Goal: Task Accomplishment & Management: Manage account settings

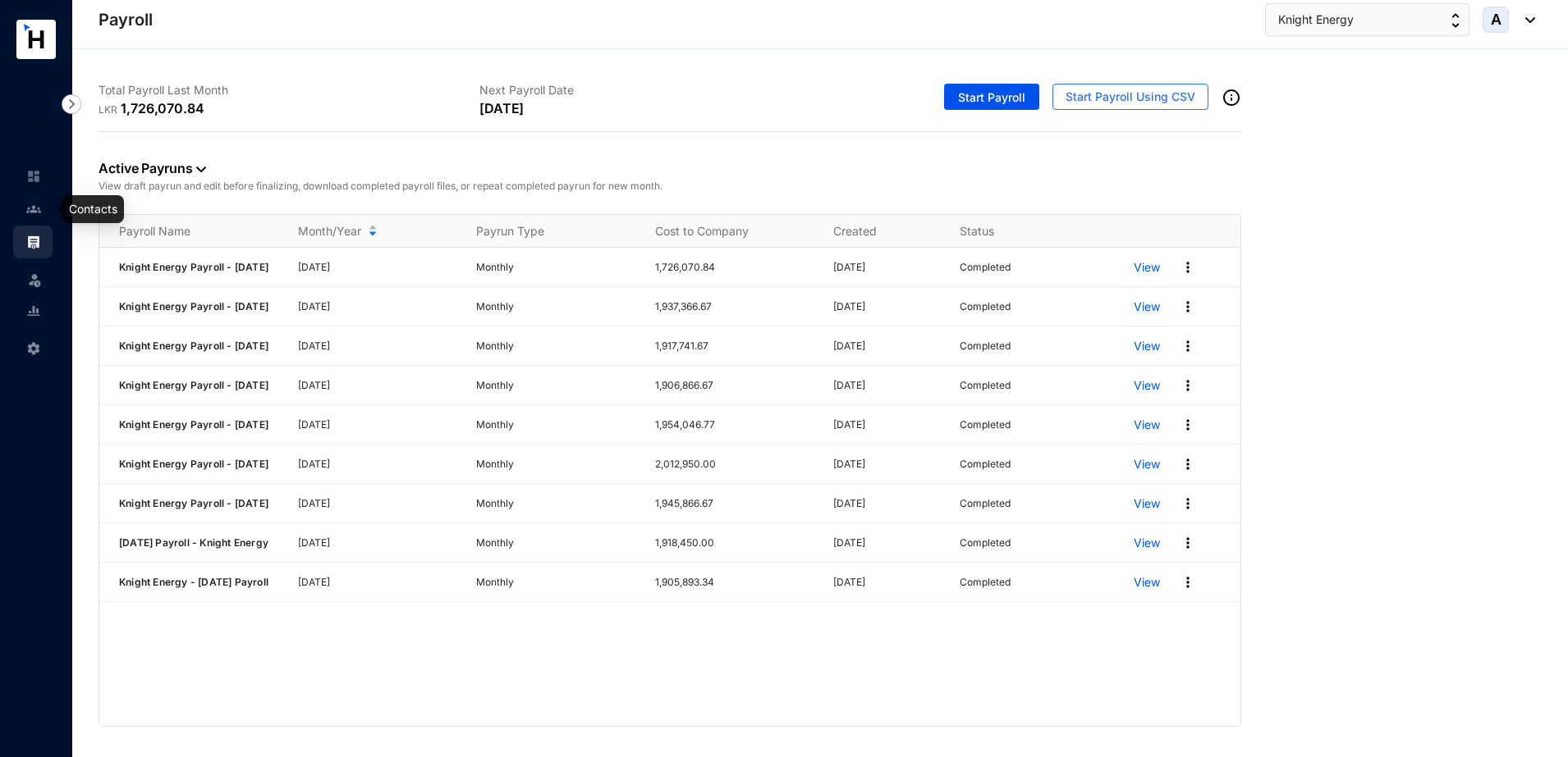
click at [36, 211] on img at bounding box center [33, 209] width 15 height 15
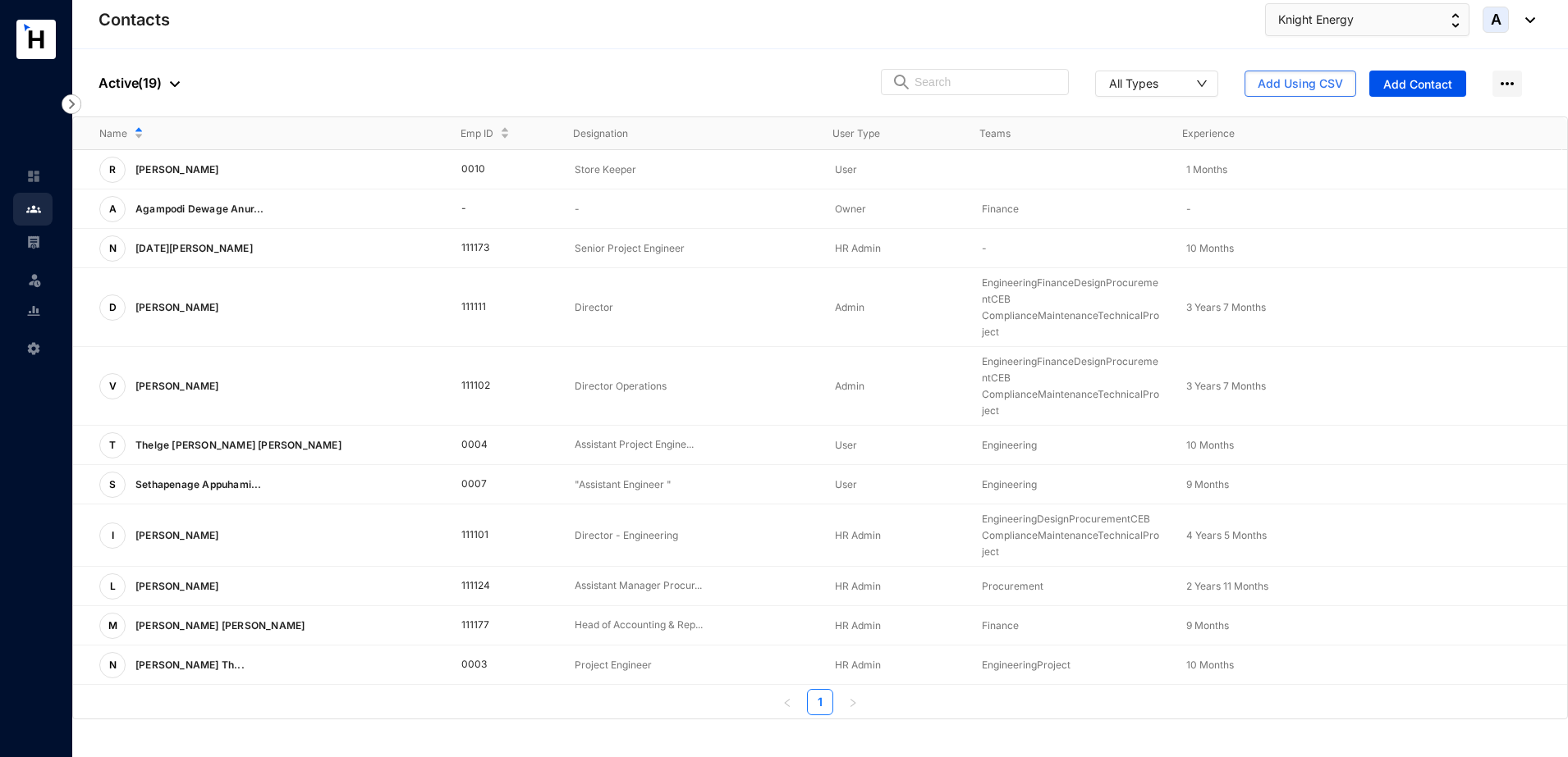
click at [160, 87] on p "Active ( 19 )" at bounding box center [139, 83] width 81 height 20
click at [141, 116] on span "All People" at bounding box center [181, 112] width 138 height 18
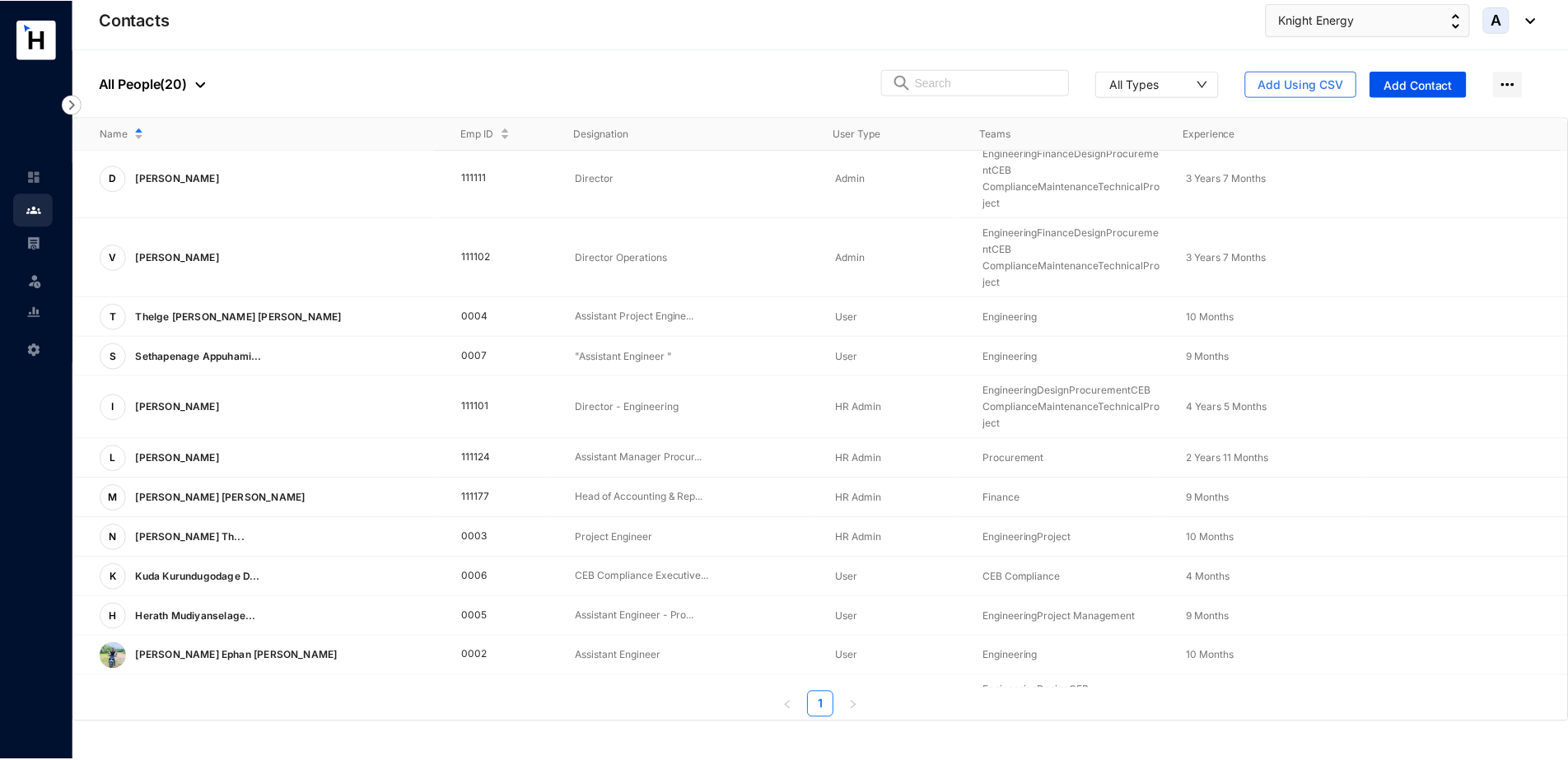
scroll to position [206, 0]
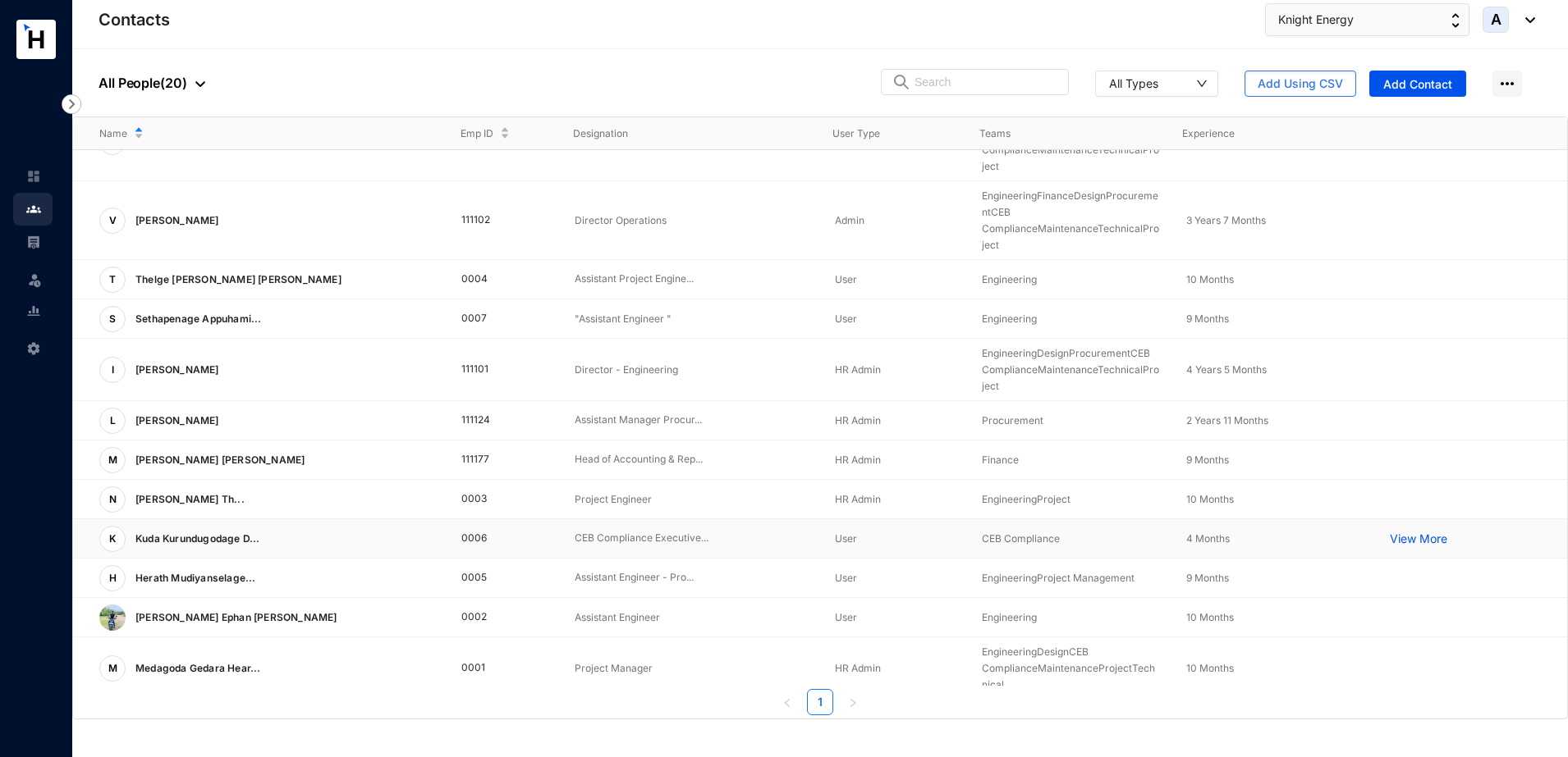
click at [209, 542] on span "Kuda Kurundugodage D..." at bounding box center [198, 538] width 125 height 12
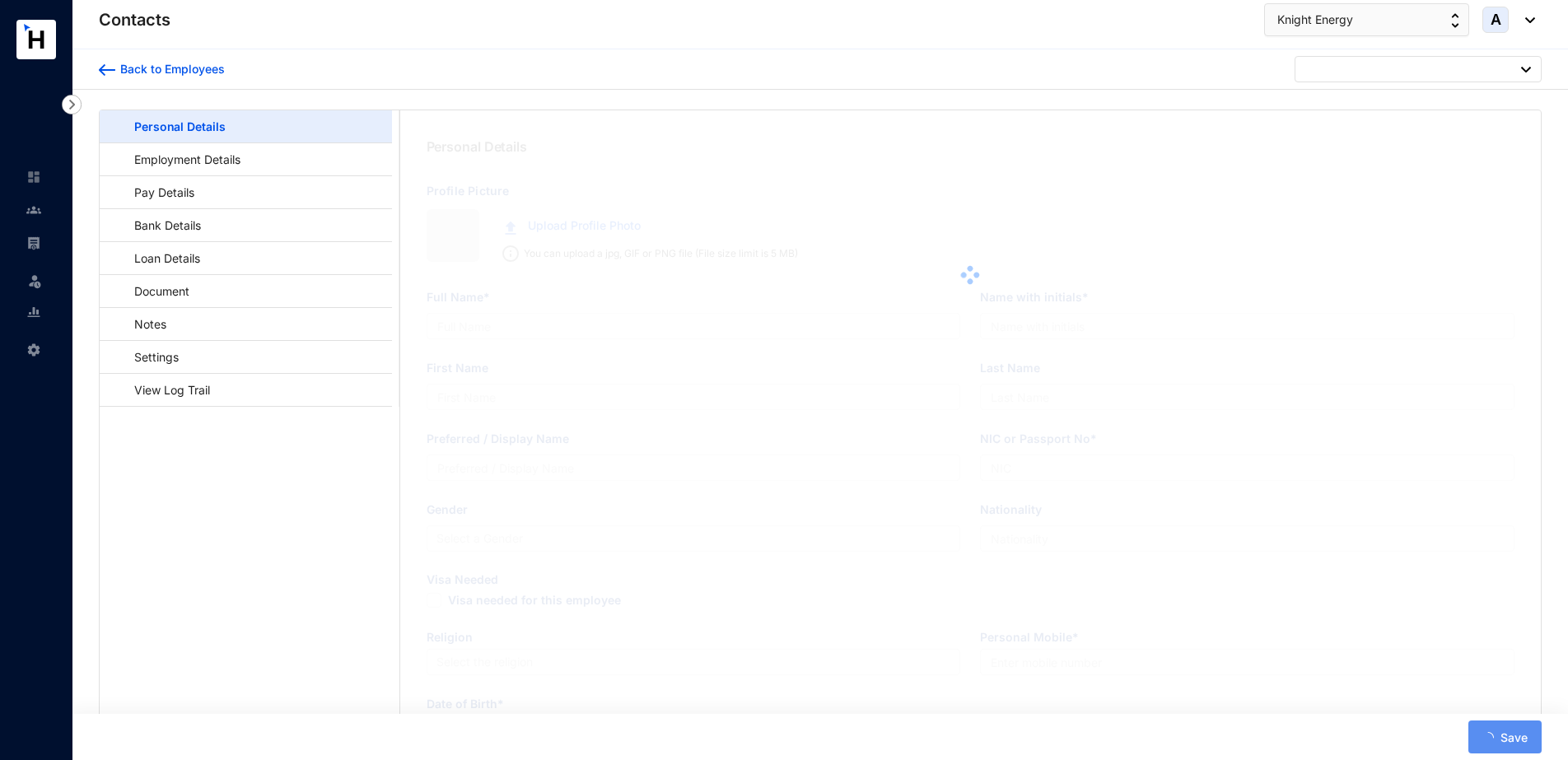
type input "Kuda Kurundugodage Diwantha Udara Samarasekara"
type input "K K D U Samarasekara"
type input "Diwantha"
type input "Samarasekara"
type input "Udara"
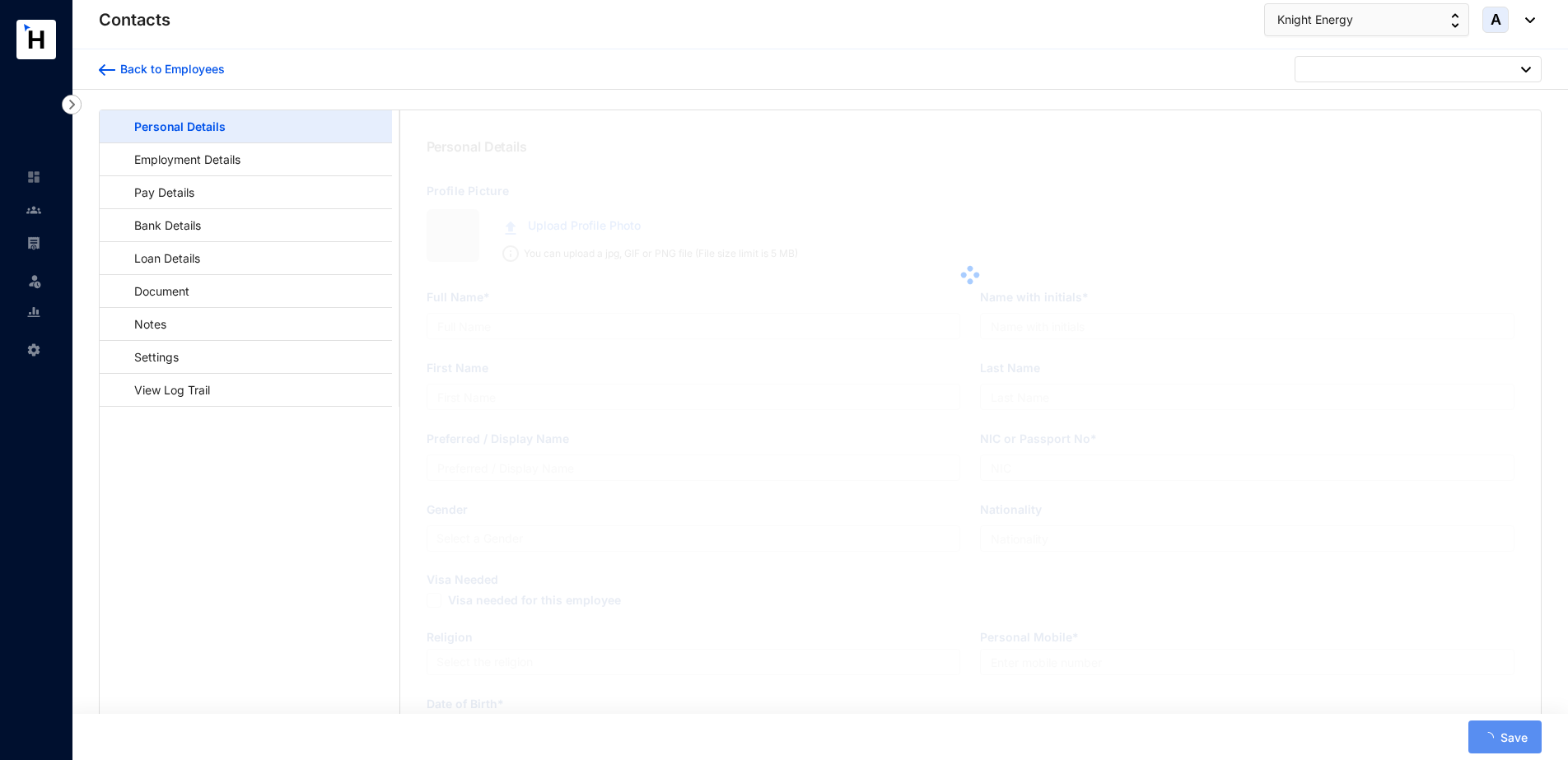
type input "198907201842"
type input "0705385552"
type input "[STREET_ADDRESS]"
type input "K.K.Y. [GEOGRAPHIC_DATA]"
type input "0112587660"
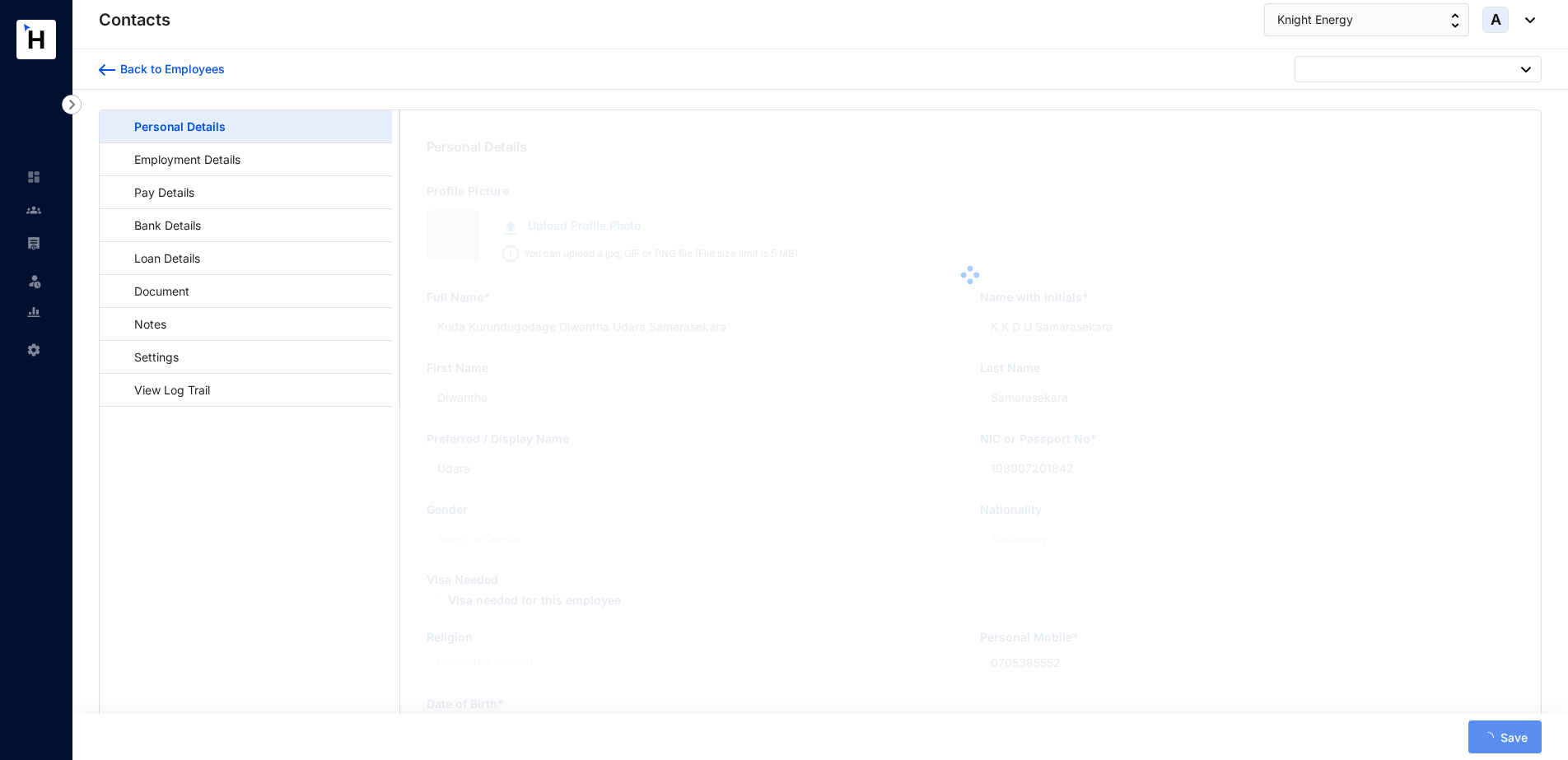
type input "[DATE]"
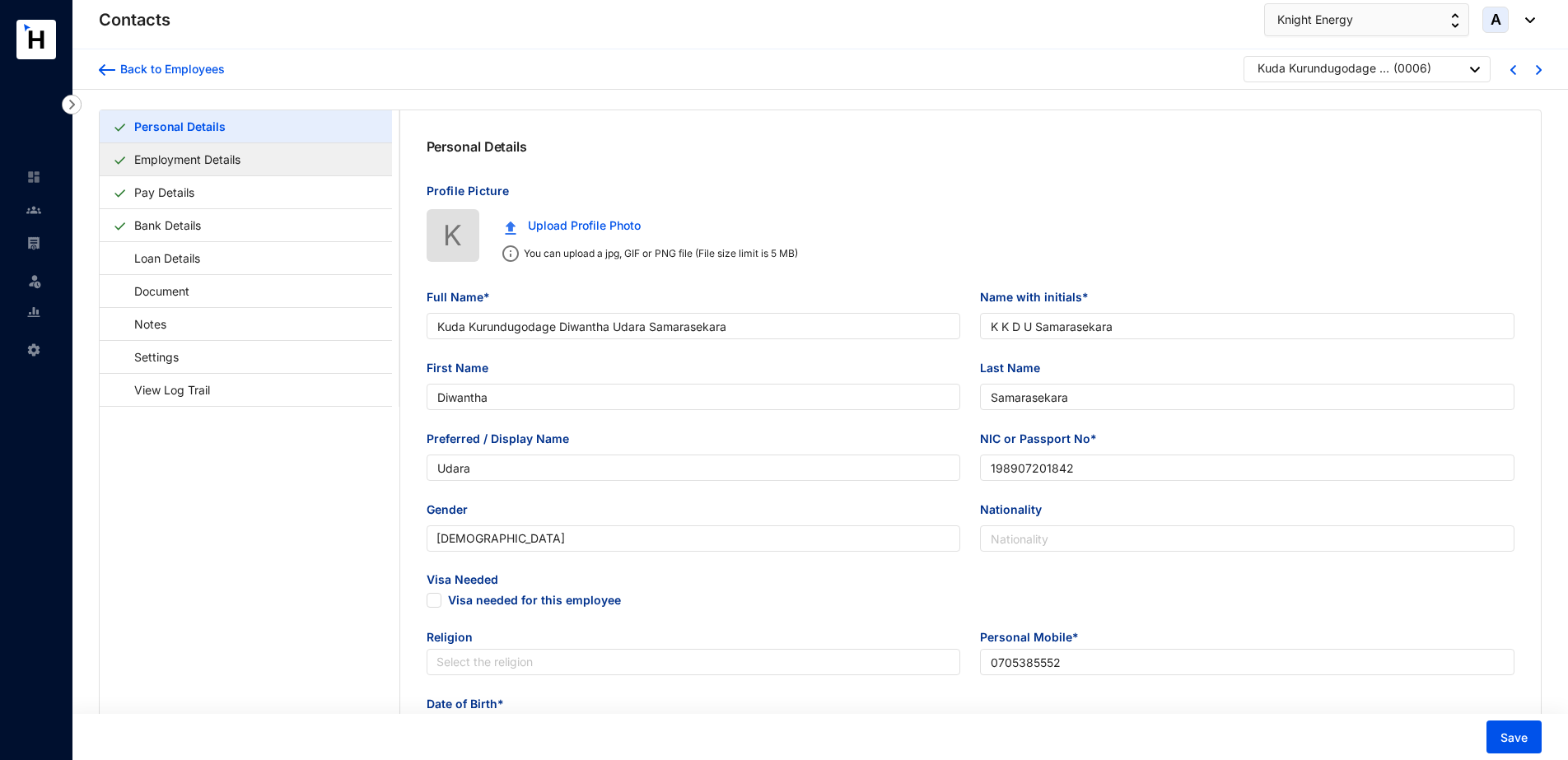
click at [247, 163] on link "Employment Details" at bounding box center [187, 159] width 119 height 33
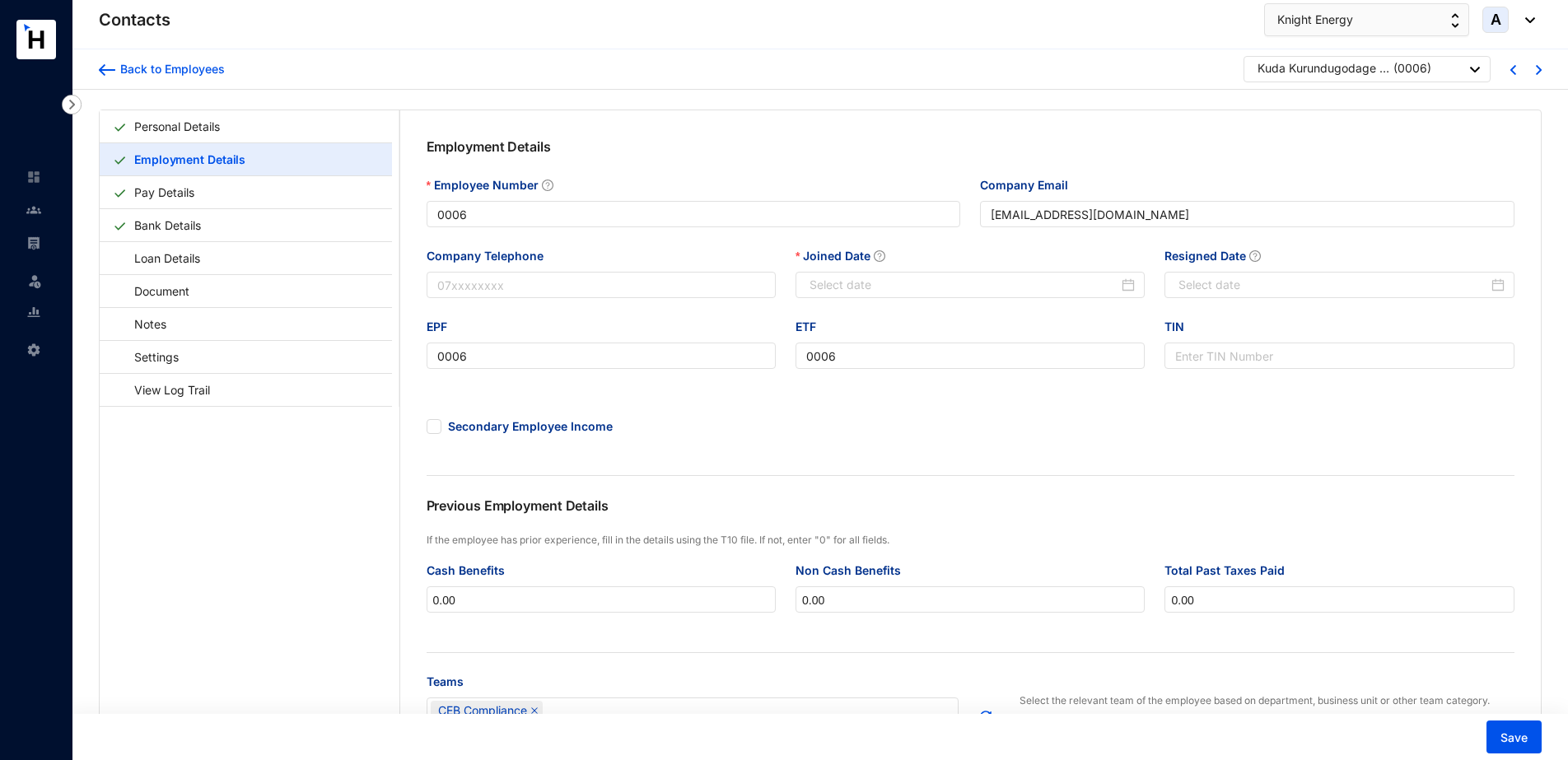
type input "[DATE]"
click at [190, 125] on link "Personal Details" at bounding box center [176, 126] width 99 height 33
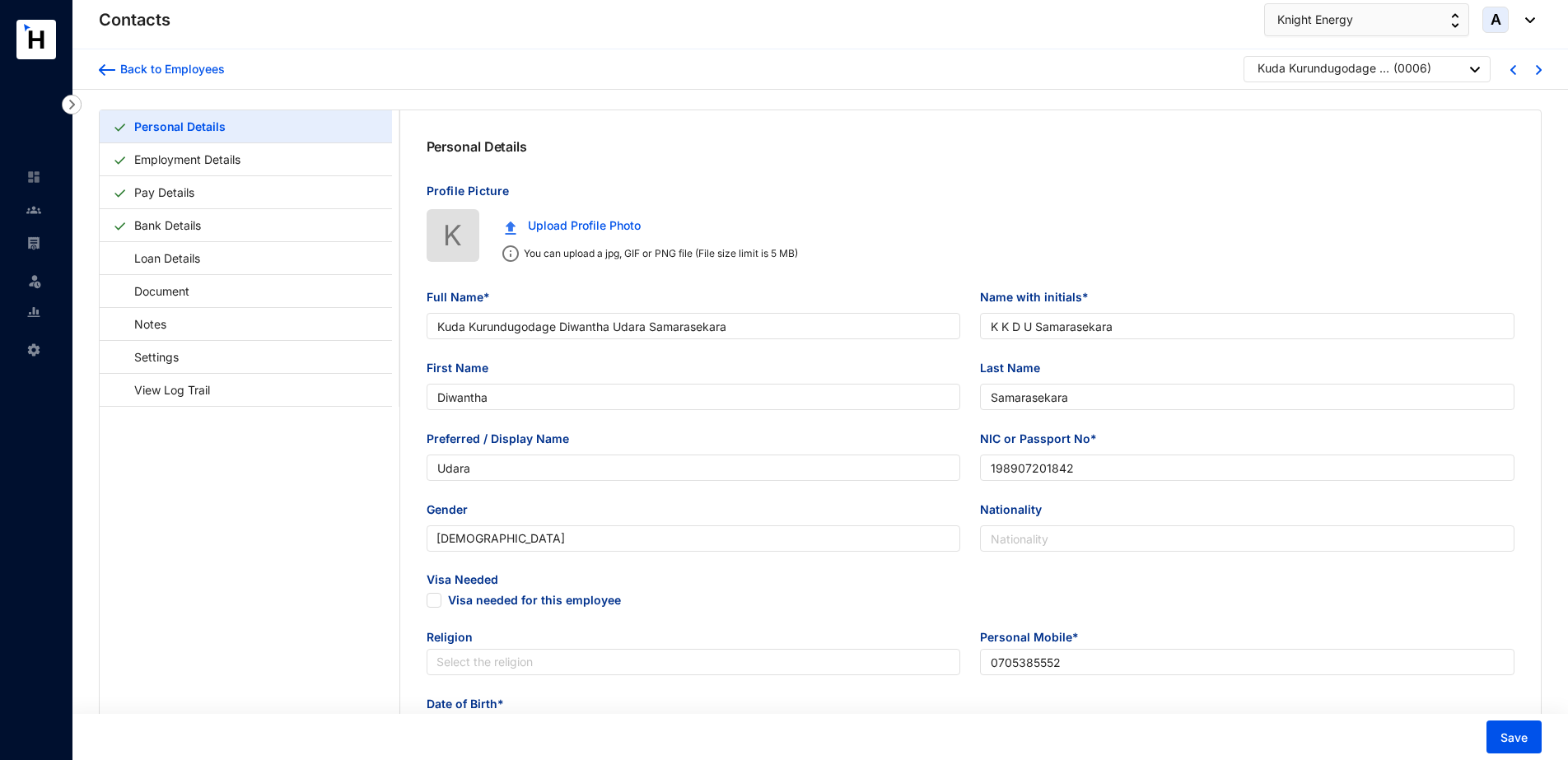
type input "[DATE]"
click at [214, 155] on link "Employment Details" at bounding box center [187, 159] width 119 height 33
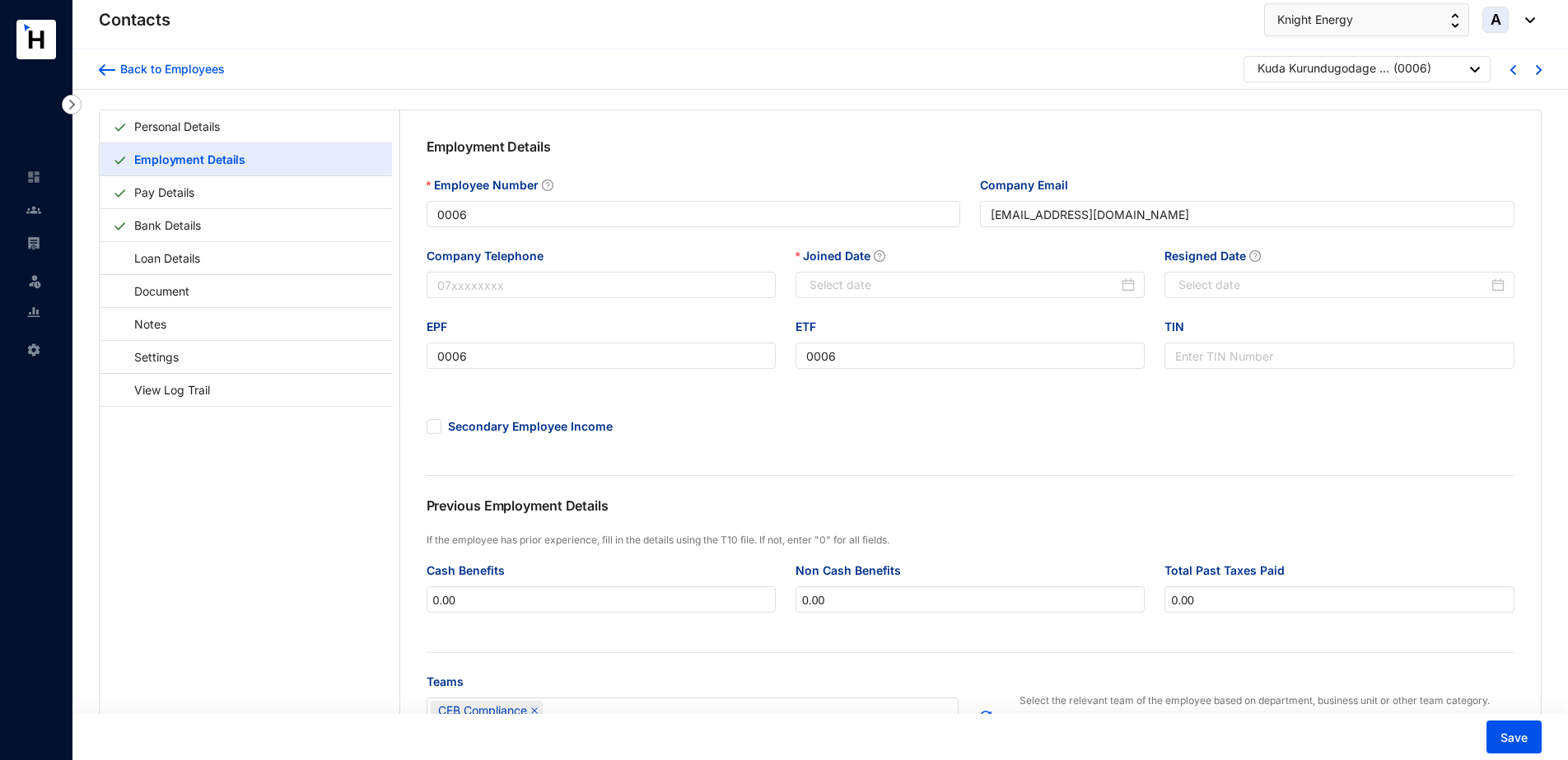
type input "[DATE]"
click at [32, 238] on img at bounding box center [33, 242] width 15 height 15
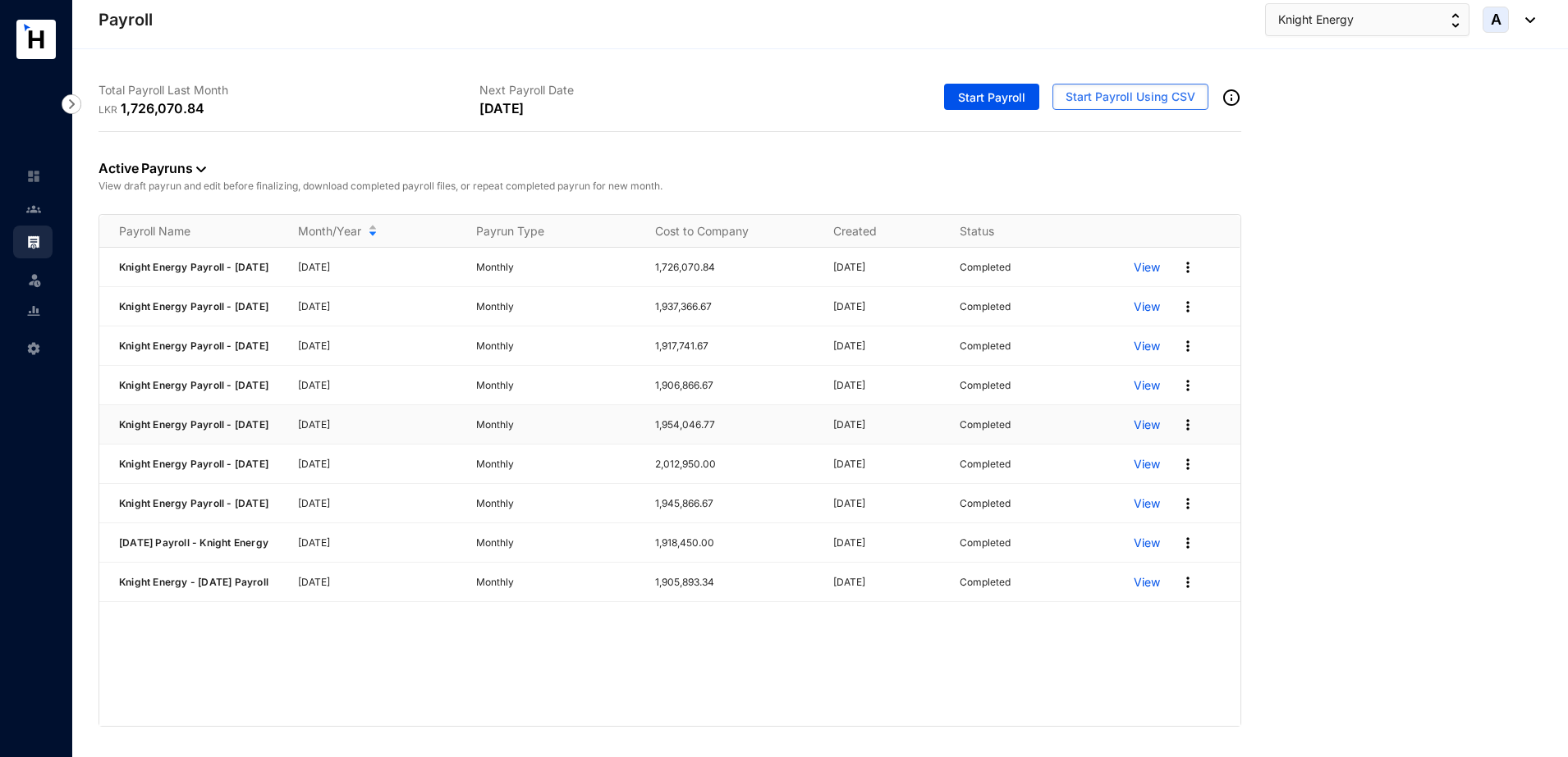
click at [1195, 438] on div "View" at bounding box center [1187, 425] width 107 height 26
click at [1189, 434] on img at bounding box center [1188, 425] width 17 height 17
click at [1141, 526] on link "Download Zip File" at bounding box center [1125, 525] width 115 height 28
click at [519, 718] on div "Knight Energy Payroll - [DATE] [DATE] Monthly 1,726,070.84 [DATE] Completed Vie…" at bounding box center [670, 486] width 1141 height 478
click at [1183, 434] on img at bounding box center [1188, 425] width 17 height 17
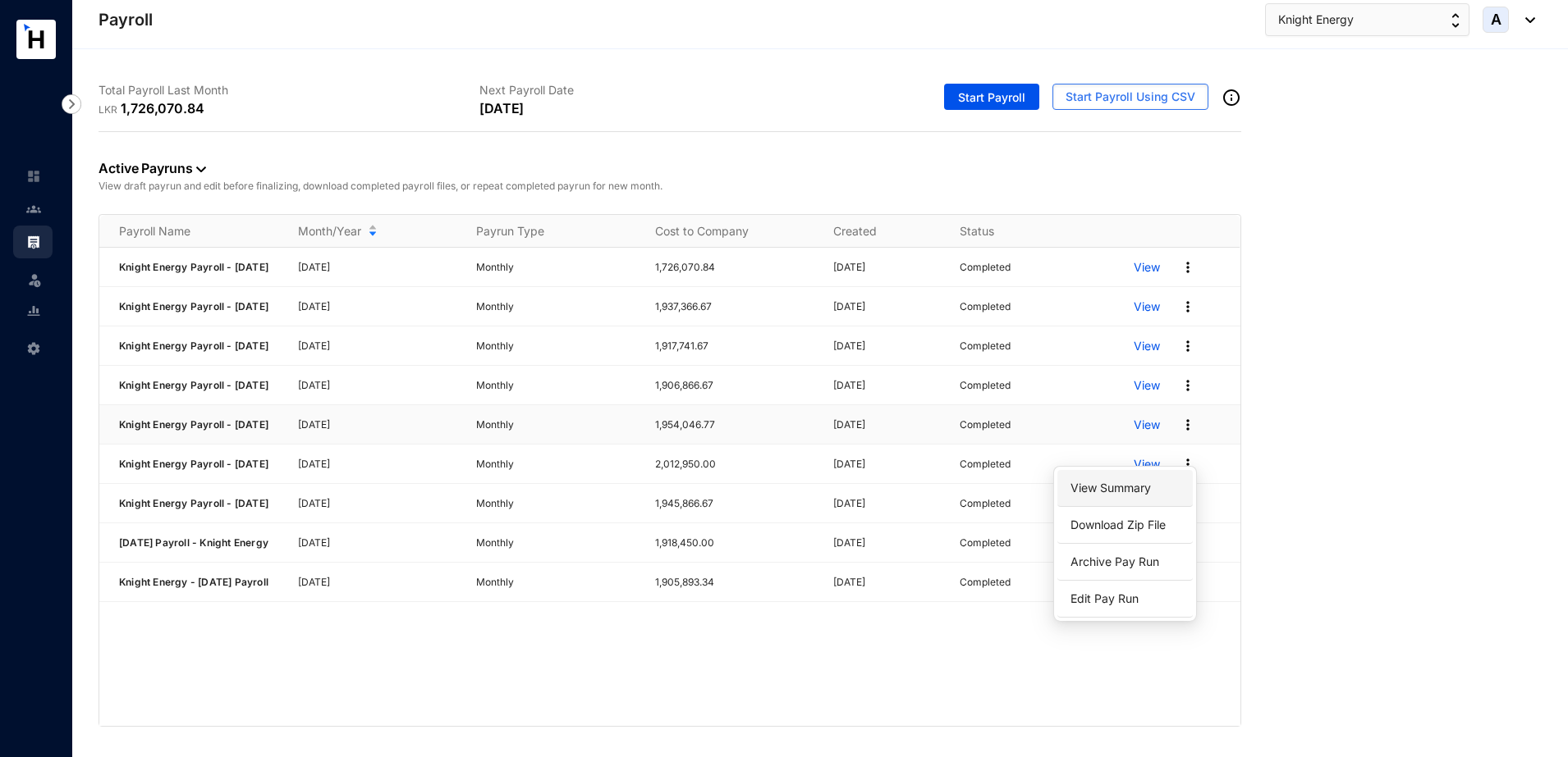
click at [1126, 484] on link "View Summary" at bounding box center [1125, 488] width 115 height 28
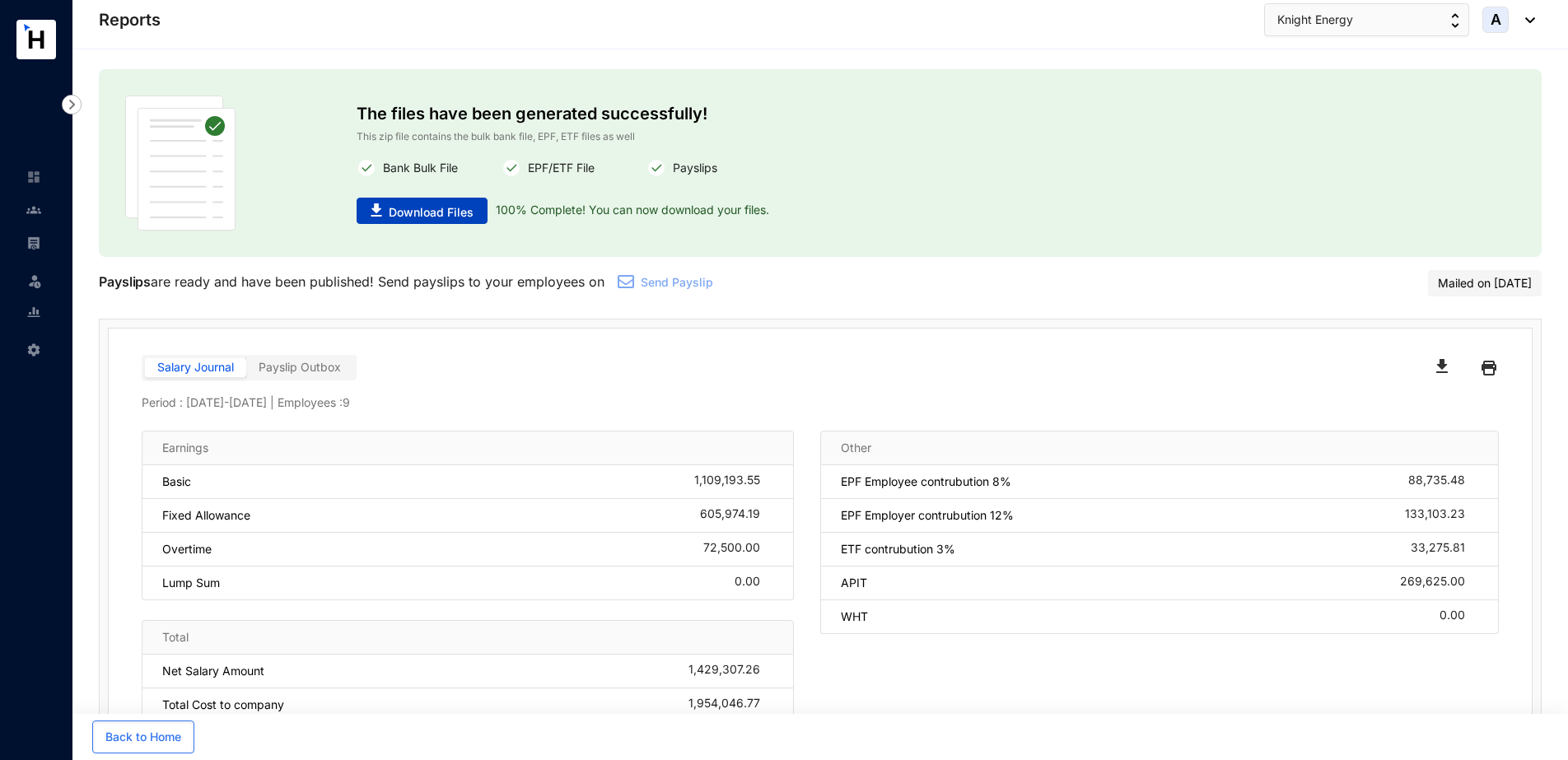
click at [470, 216] on span "Download Files" at bounding box center [431, 212] width 85 height 17
click at [33, 241] on img at bounding box center [33, 242] width 15 height 15
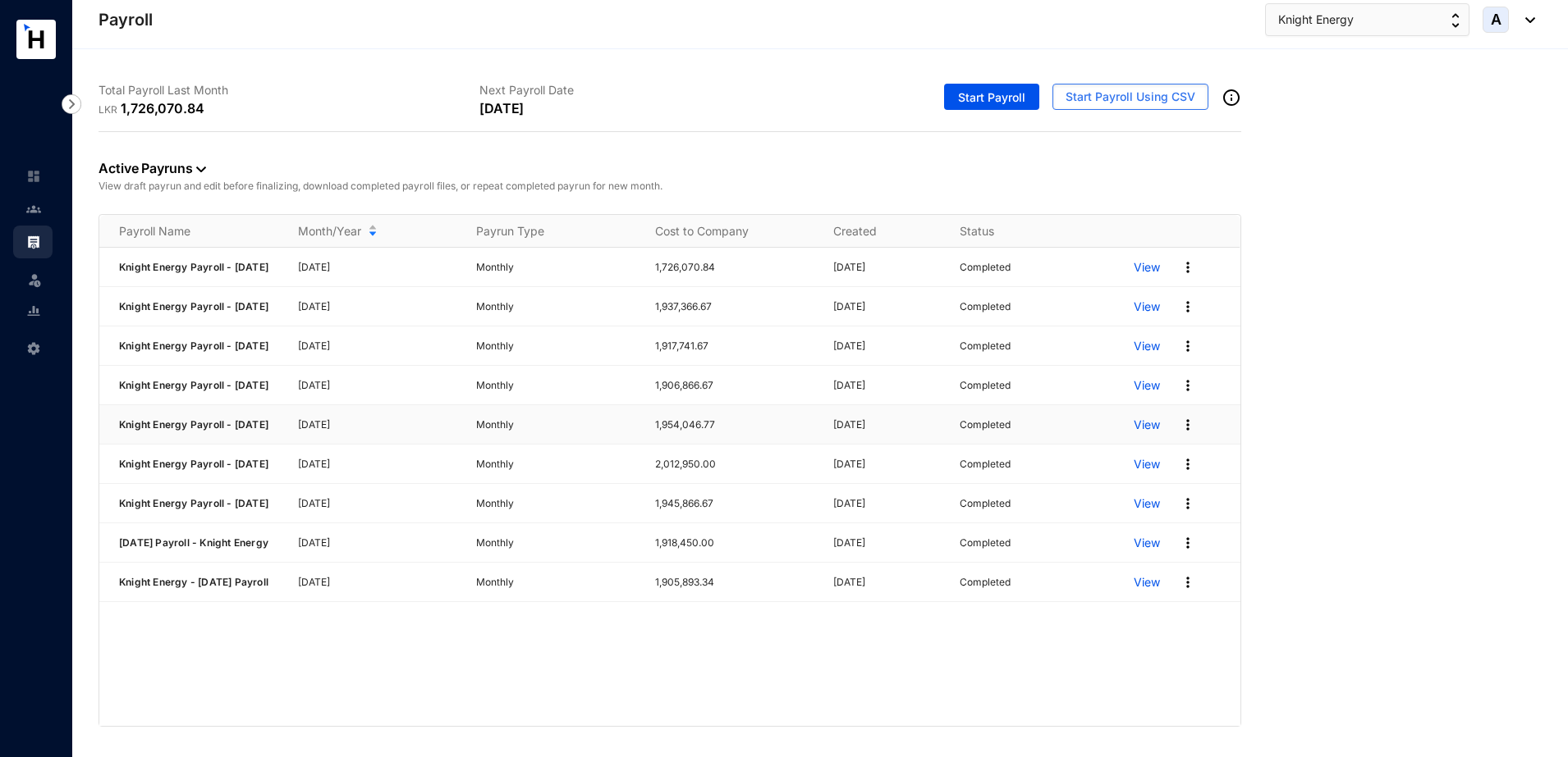
click at [1151, 434] on p "View" at bounding box center [1146, 425] width 26 height 17
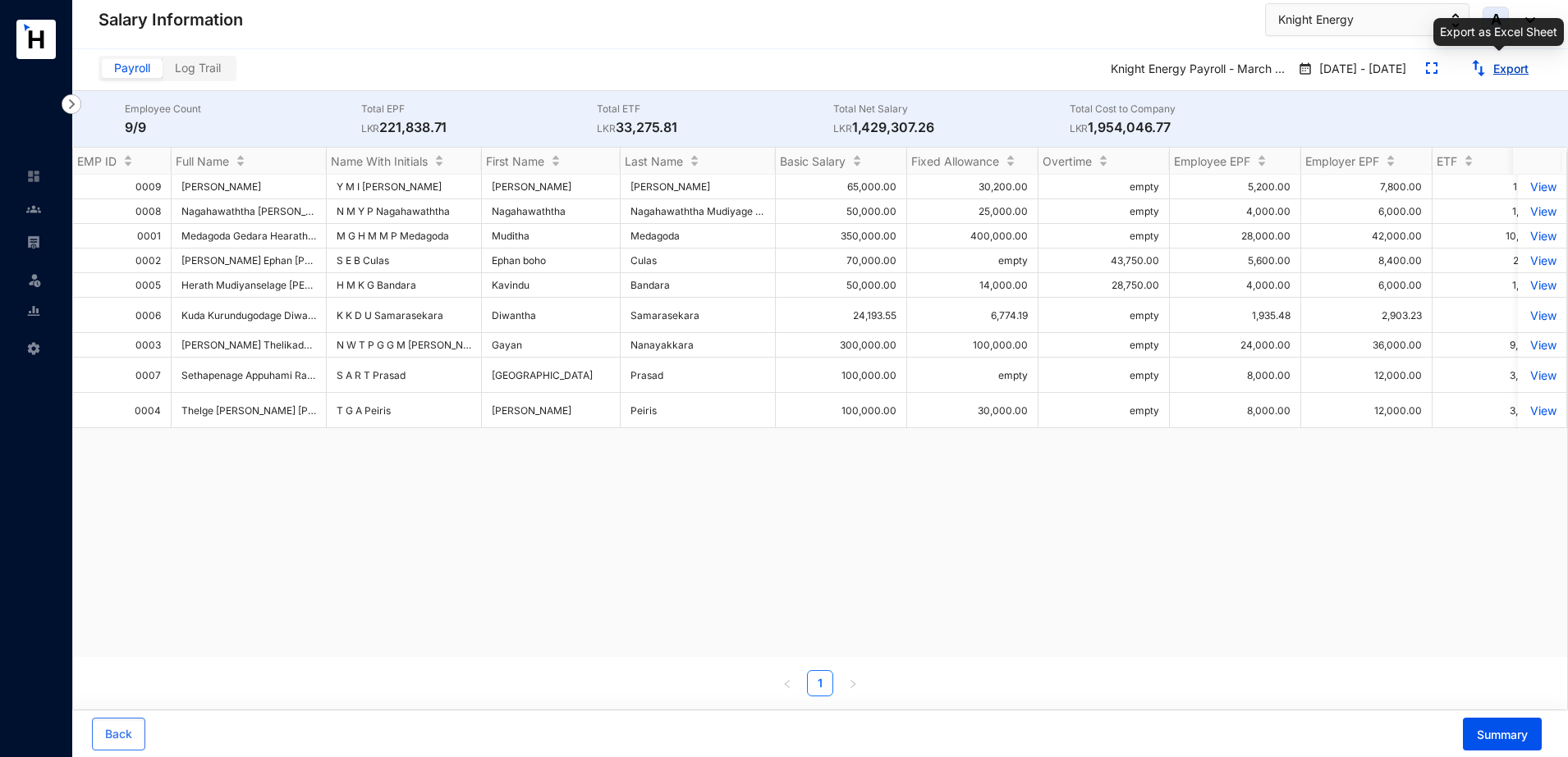
click at [1508, 73] on link "Export" at bounding box center [1510, 68] width 35 height 14
click at [32, 243] on img at bounding box center [33, 241] width 15 height 15
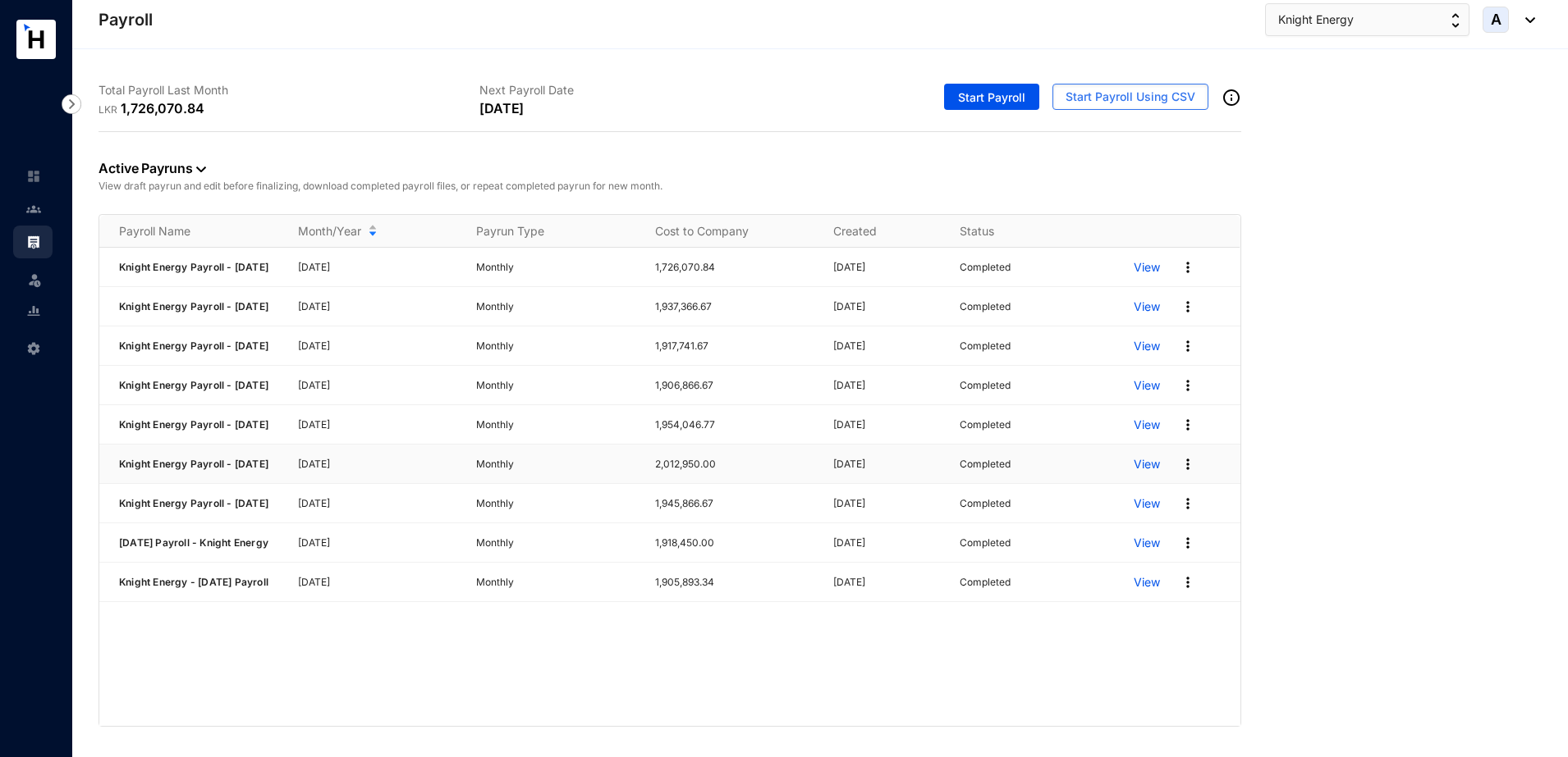
click at [1146, 473] on p "View" at bounding box center [1146, 464] width 26 height 17
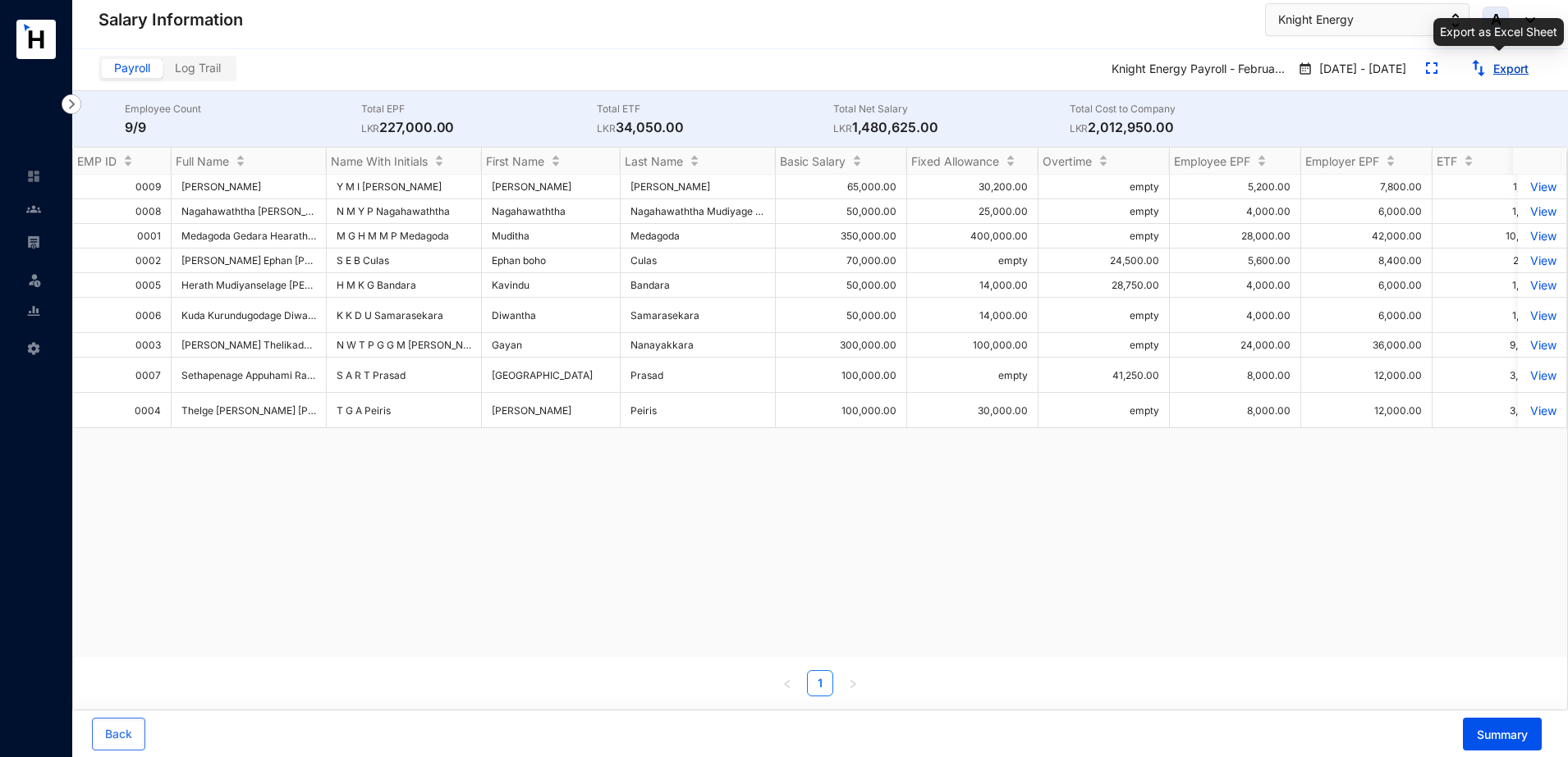
click at [1505, 68] on link "Export" at bounding box center [1510, 68] width 35 height 14
